Goal: Information Seeking & Learning: Learn about a topic

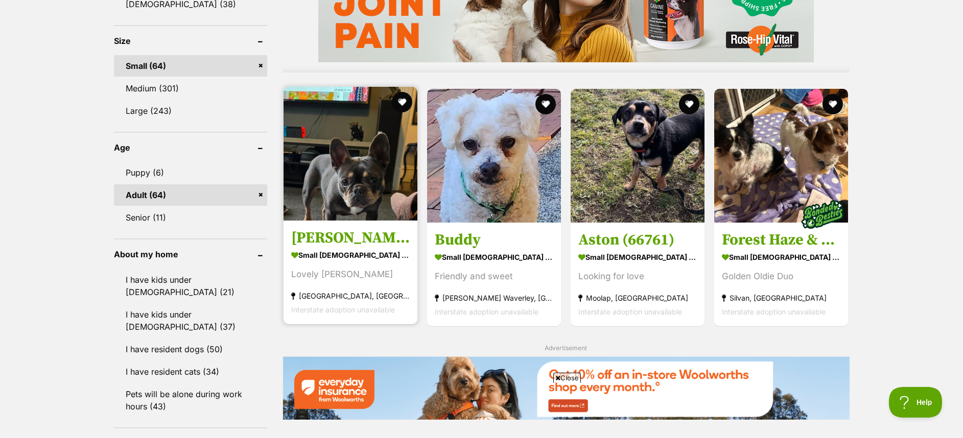
scroll to position [919, 0]
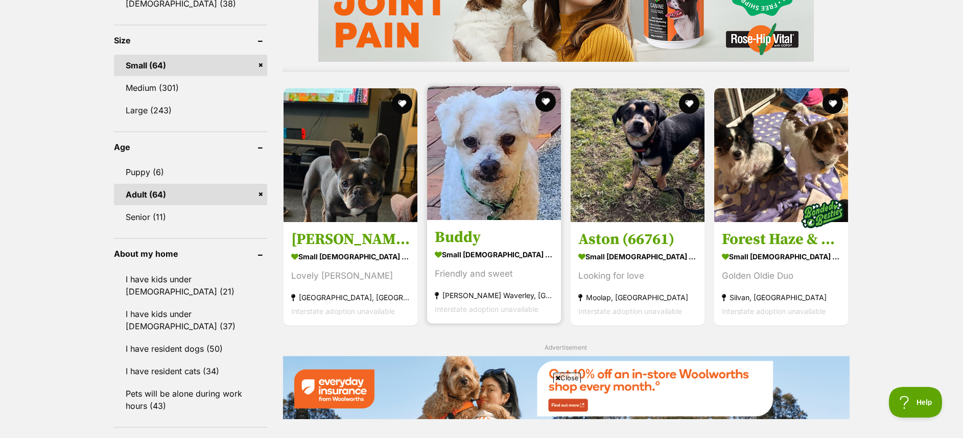
click at [500, 165] on img at bounding box center [494, 153] width 134 height 134
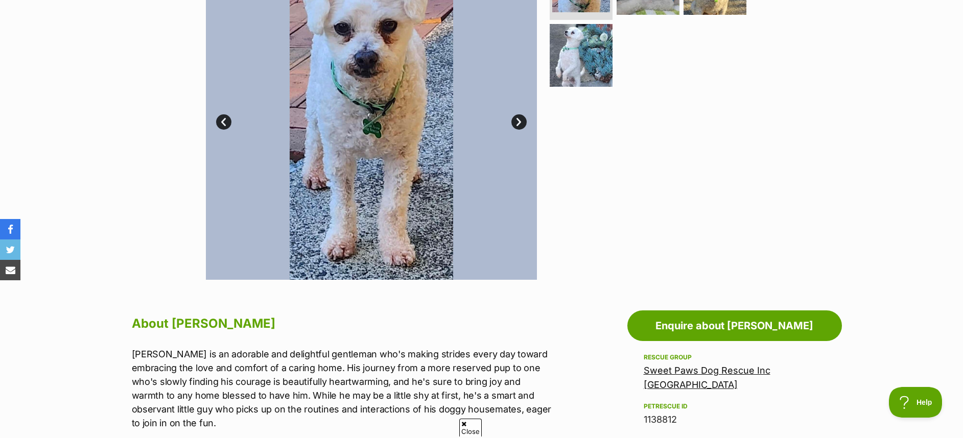
scroll to position [230, 0]
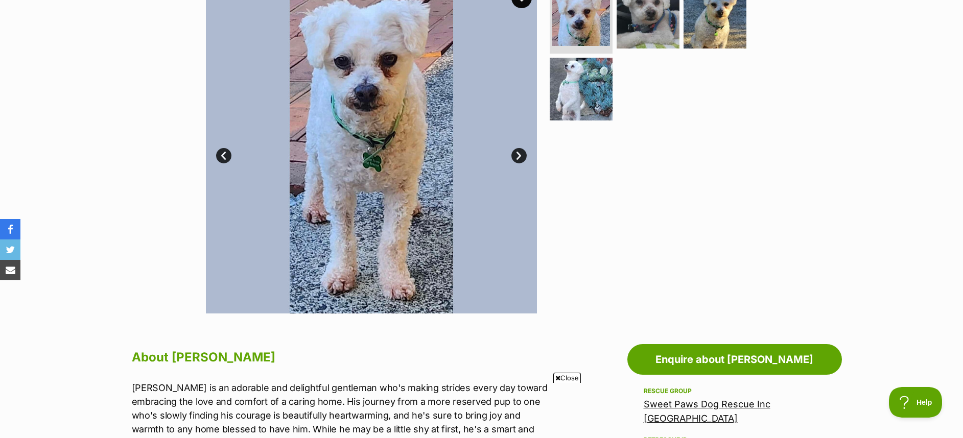
click at [518, 155] on link "Next" at bounding box center [518, 155] width 15 height 15
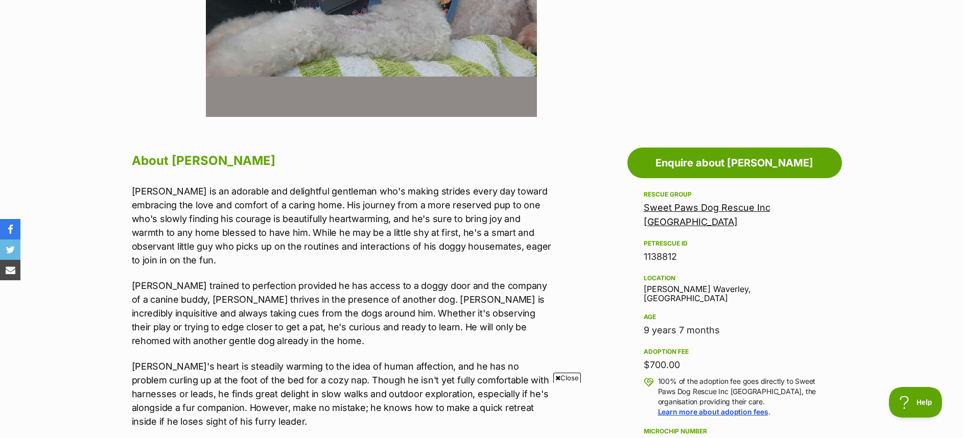
scroll to position [460, 0]
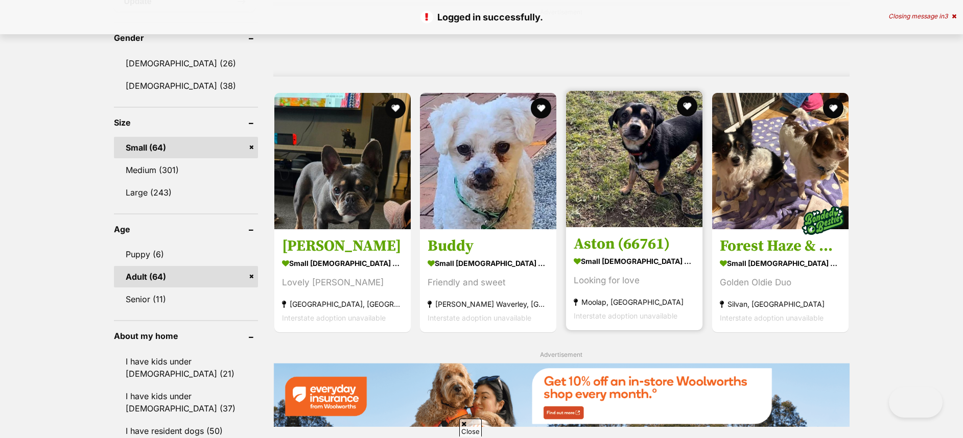
click at [631, 155] on div "Zeus Rivero small male Dog Smart boy St Kilda West, VIC Interstate adoption una…" at bounding box center [561, 267] width 576 height 1542
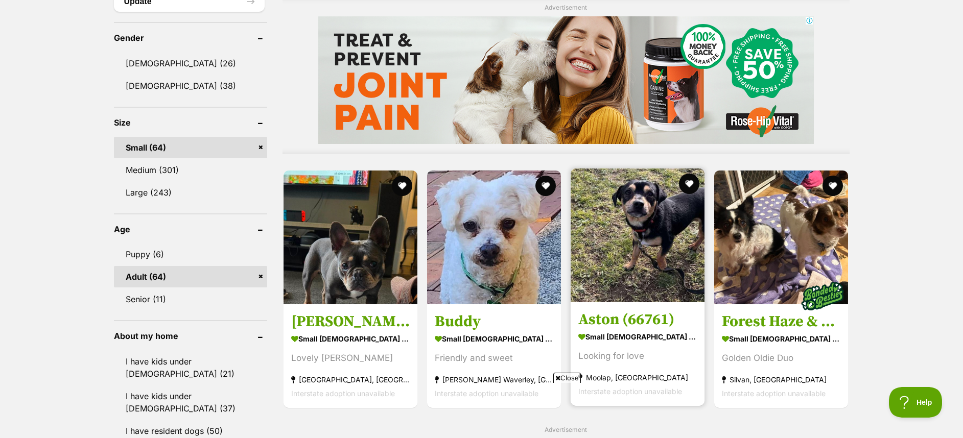
click at [642, 241] on img at bounding box center [637, 236] width 134 height 134
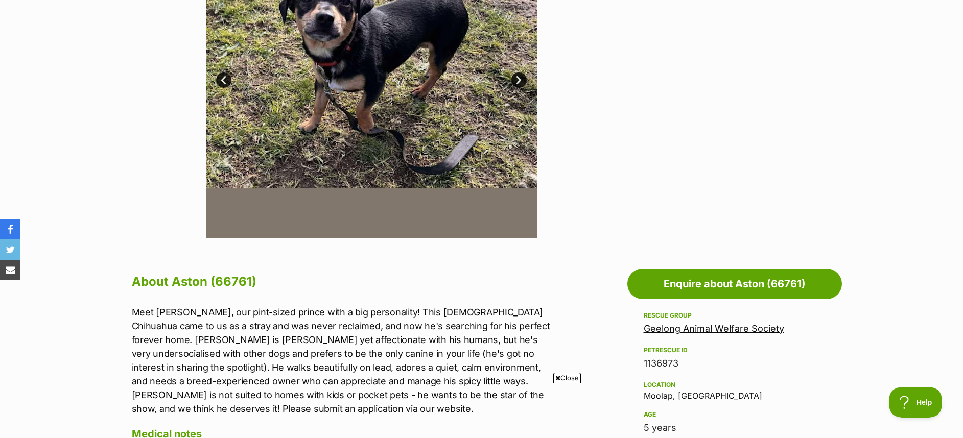
scroll to position [153, 0]
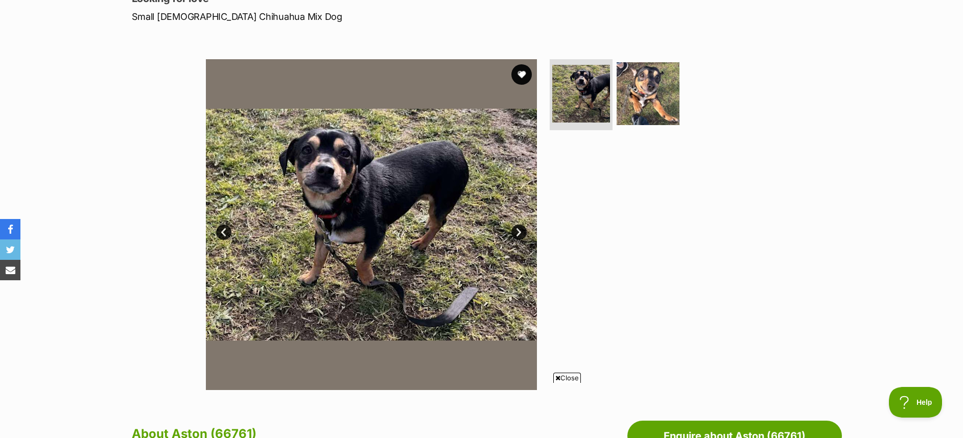
click at [518, 234] on link "Next" at bounding box center [518, 232] width 15 height 15
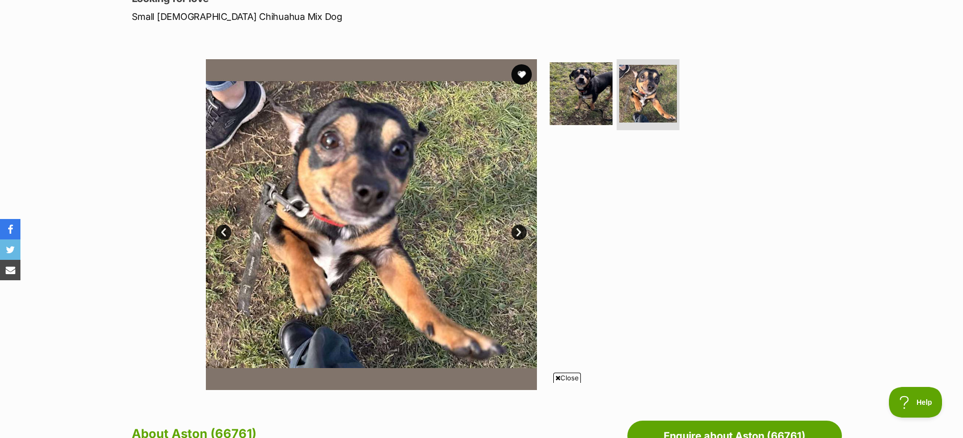
click at [518, 234] on link "Next" at bounding box center [518, 232] width 15 height 15
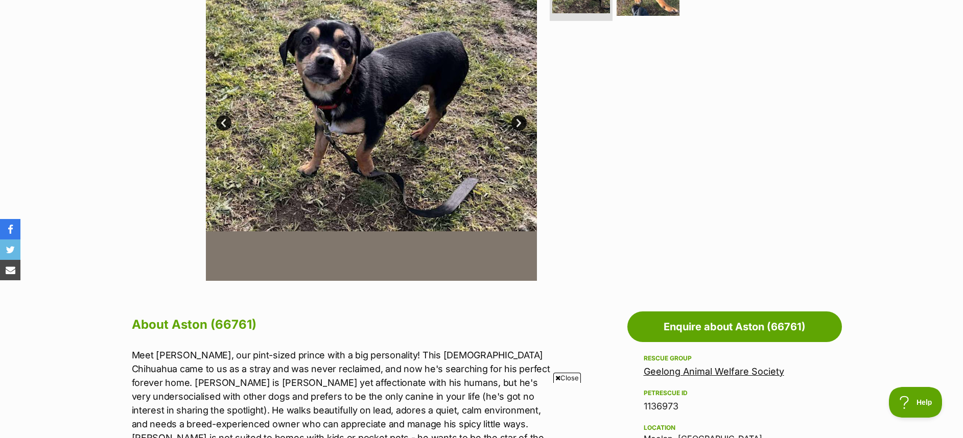
scroll to position [0, 0]
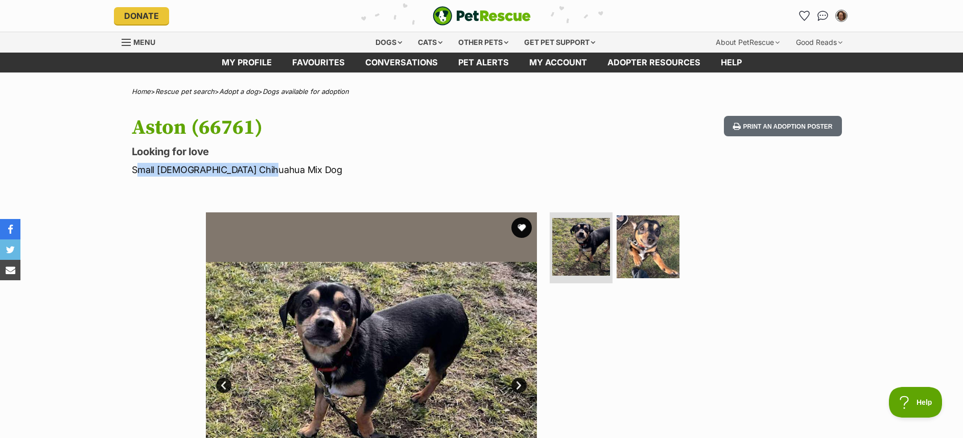
drag, startPoint x: 293, startPoint y: 164, endPoint x: 148, endPoint y: 147, distance: 146.1
click at [132, 166] on p "Small Male Chihuahua Mix Dog" at bounding box center [348, 170] width 432 height 14
copy p "Small Male Chihuahua Mix Dog"
click at [805, 10] on icon "Favourites" at bounding box center [804, 15] width 14 height 13
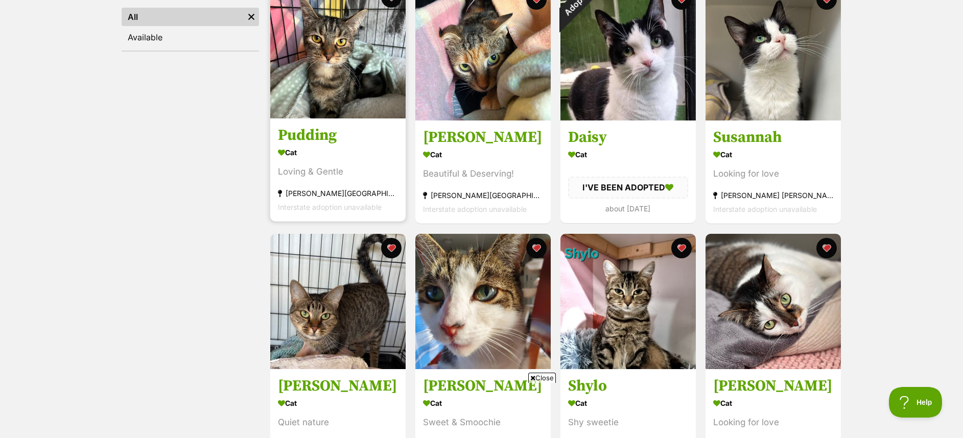
scroll to position [230, 0]
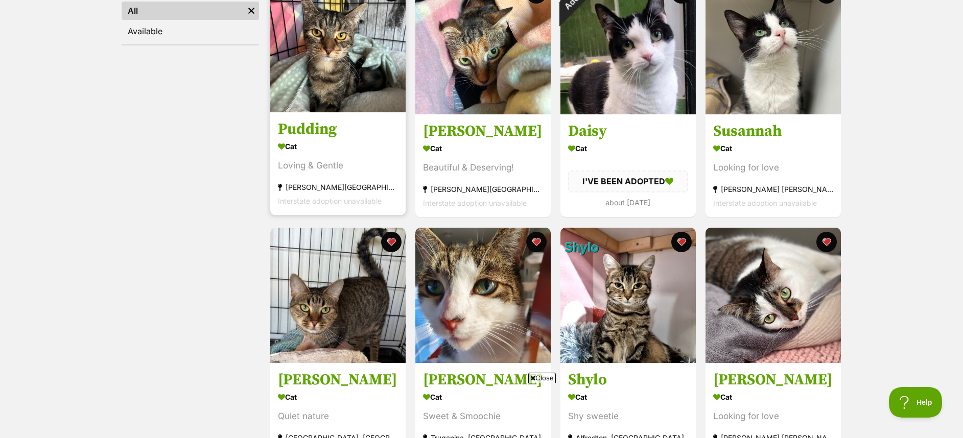
click at [336, 69] on img at bounding box center [337, 44] width 135 height 135
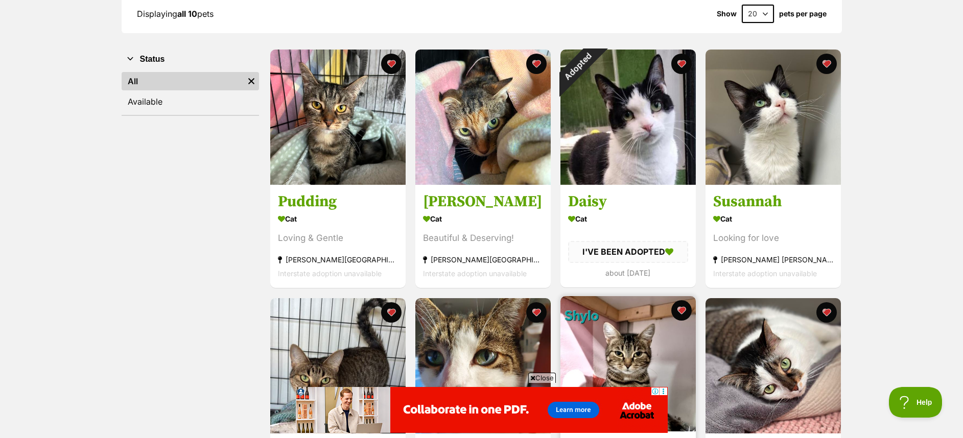
scroll to position [77, 0]
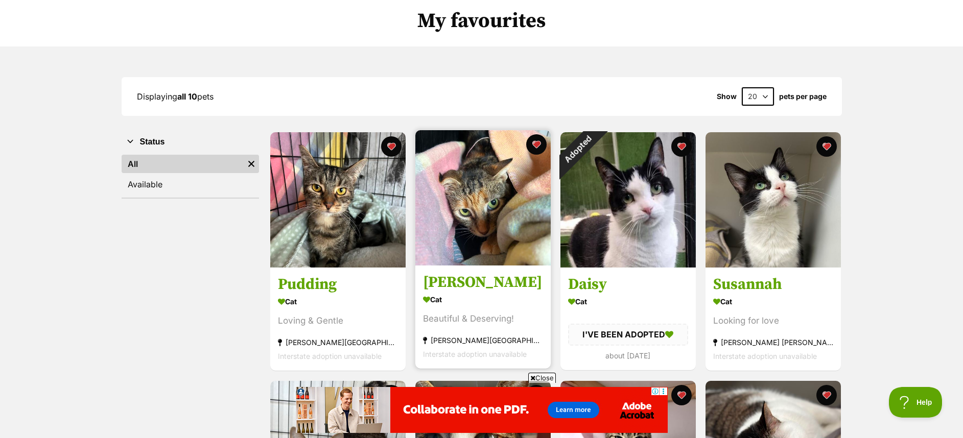
click at [457, 201] on img at bounding box center [482, 197] width 135 height 135
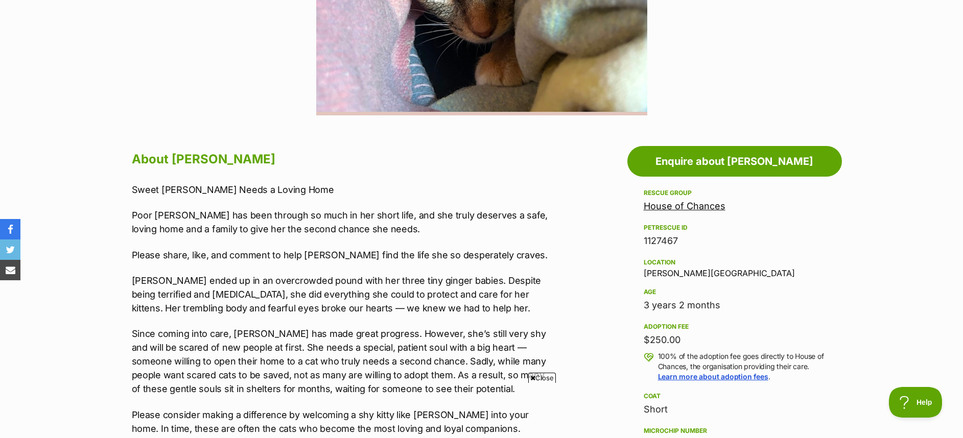
scroll to position [460, 0]
